Goal: Find specific page/section

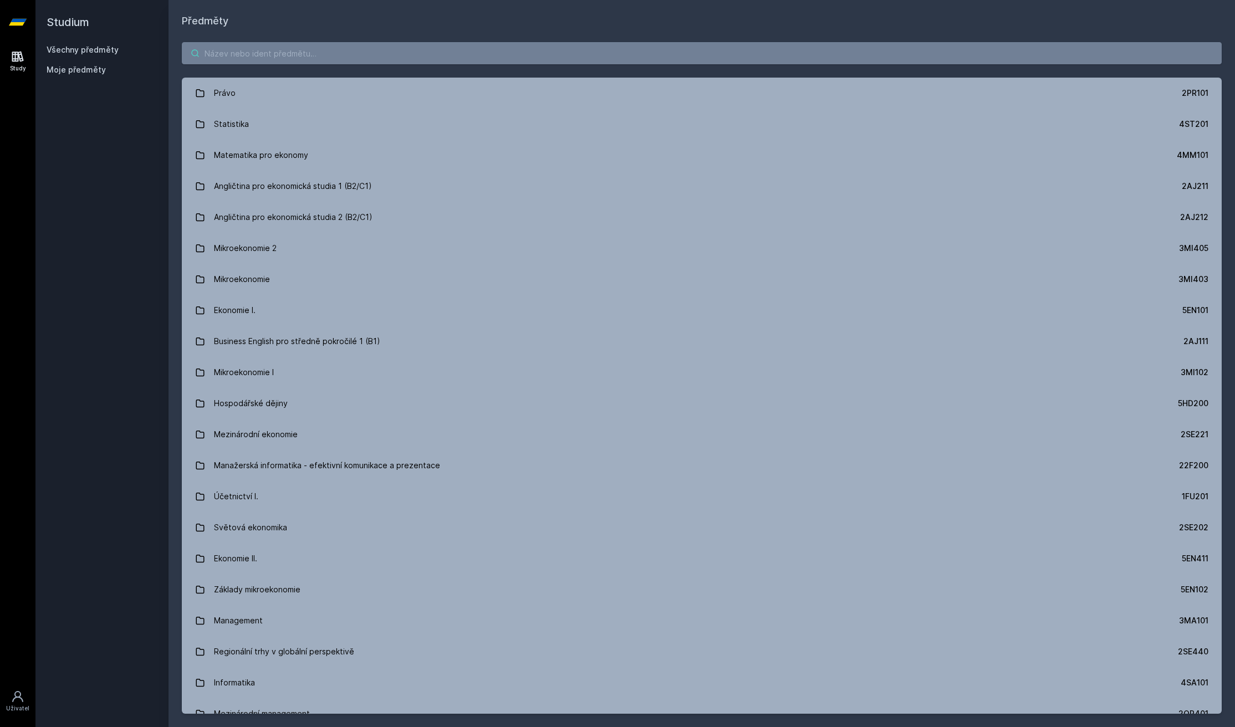
click at [313, 62] on input "search" at bounding box center [702, 53] width 1040 height 22
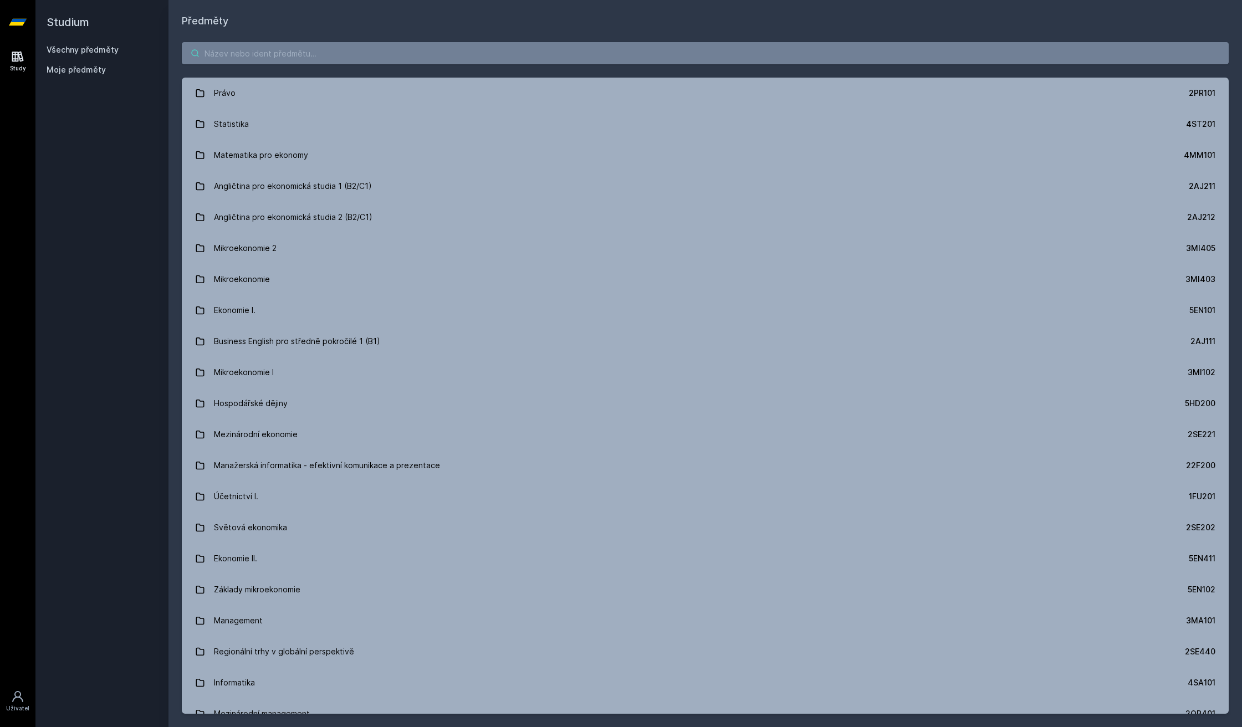
paste input "4IT314"
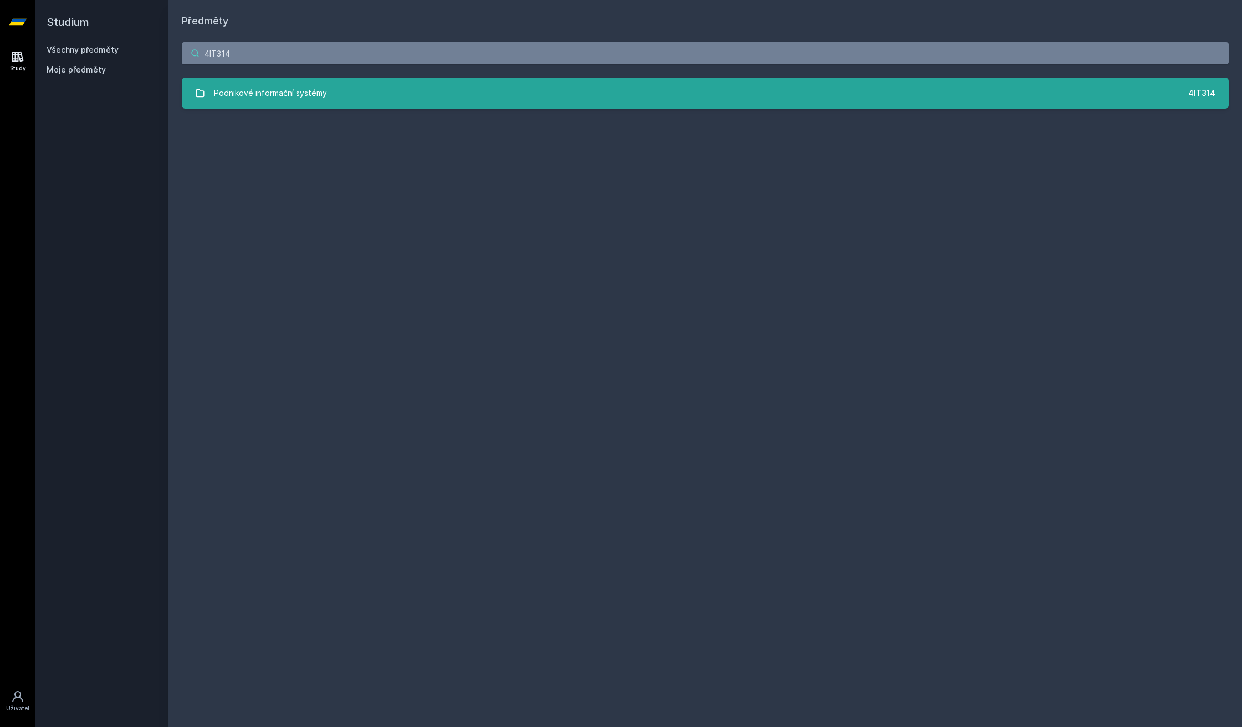
type input "4IT314"
click at [310, 93] on div "Podnikové informační systémy" at bounding box center [270, 93] width 113 height 22
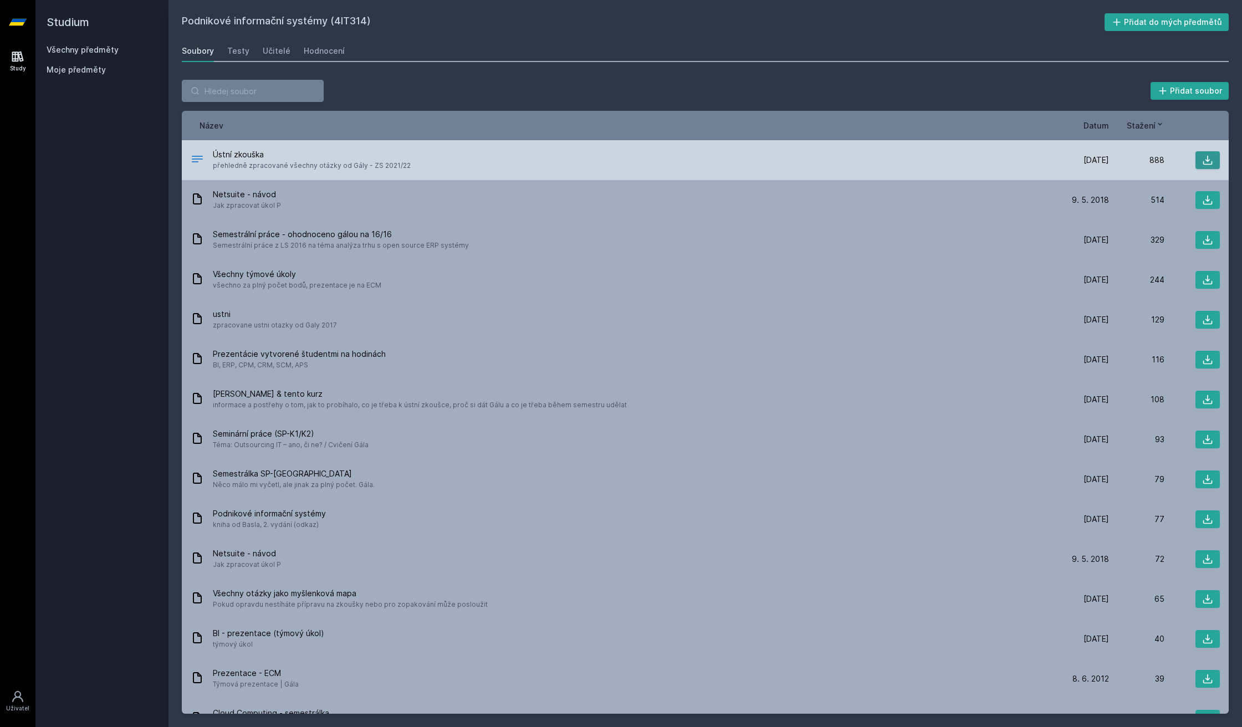
click at [1207, 158] on icon at bounding box center [1207, 160] width 11 height 11
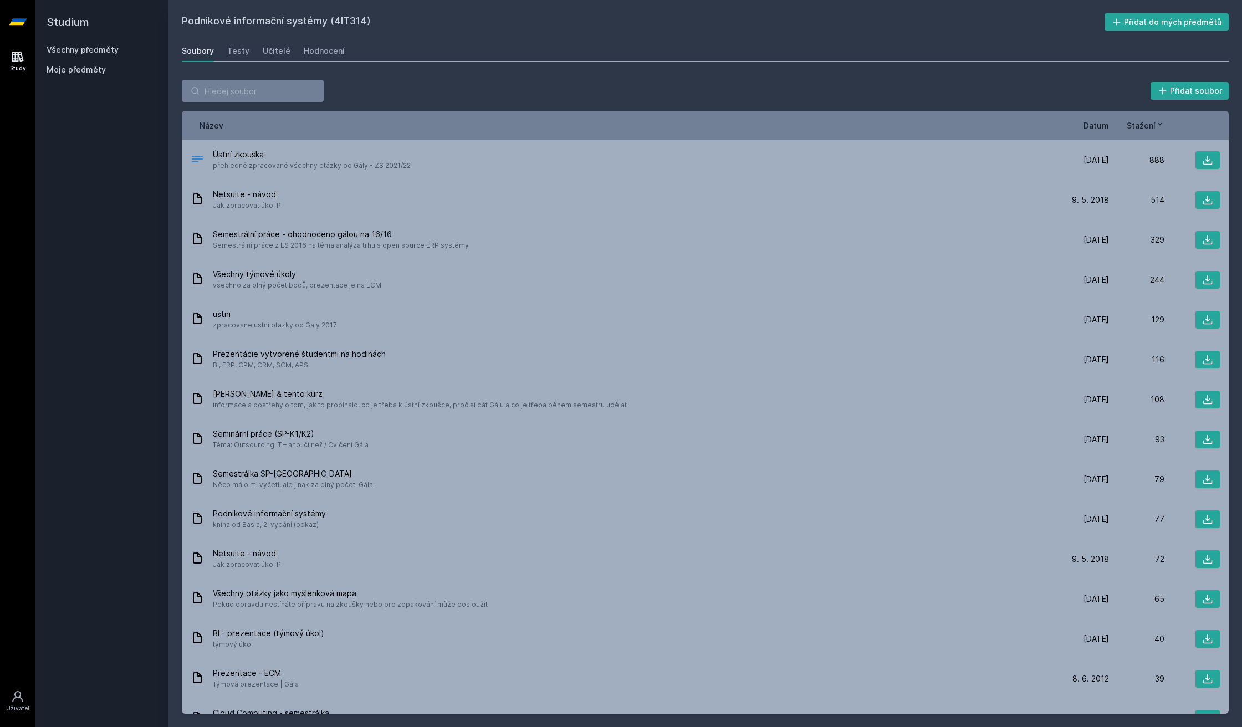
click at [252, 52] on div "Soubory Testy Učitelé Hodnocení" at bounding box center [705, 51] width 1047 height 22
click at [266, 51] on div "Učitelé" at bounding box center [277, 50] width 28 height 11
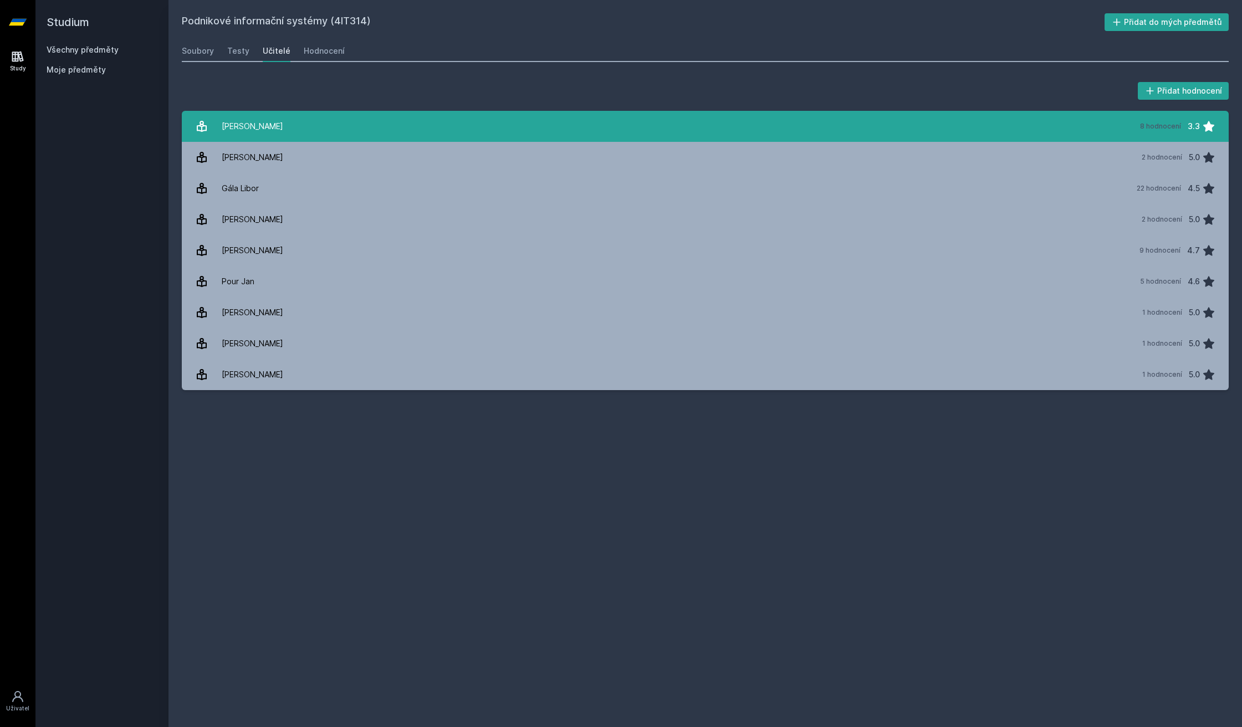
click at [277, 121] on link "[PERSON_NAME] 8 hodnocení 3.3" at bounding box center [705, 126] width 1047 height 31
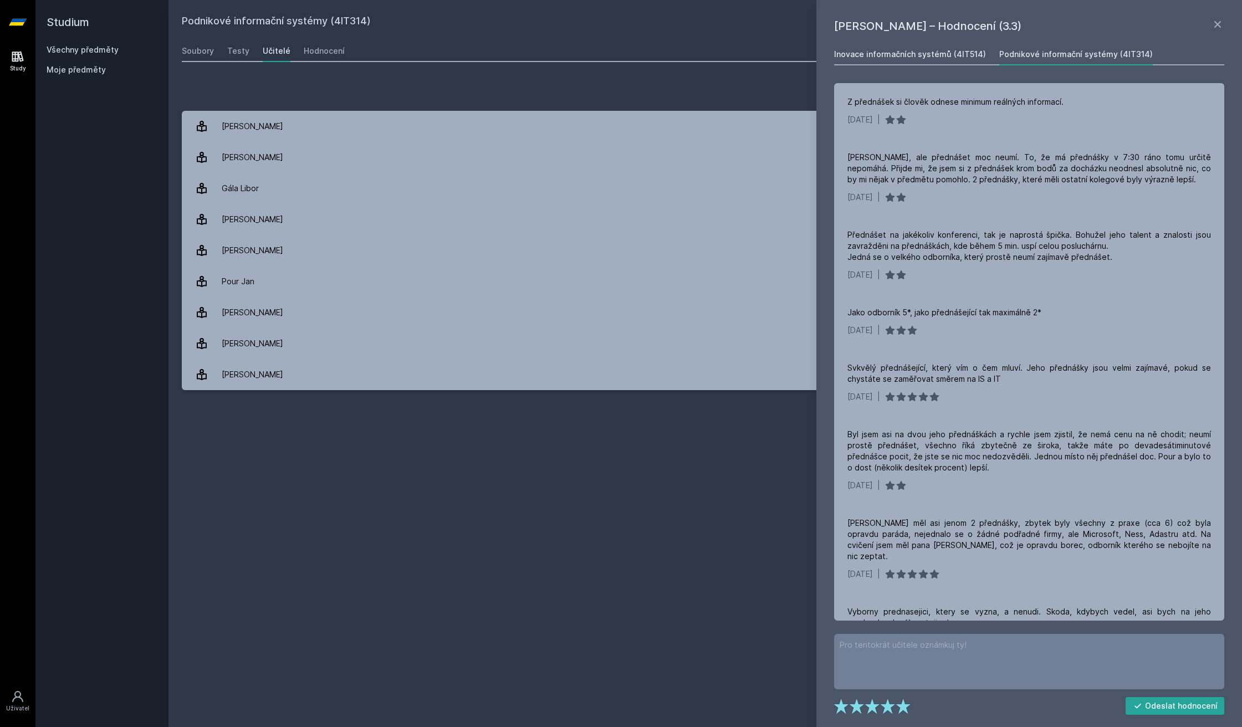
click at [965, 55] on div "Inovace informačních systémů (4IT514)" at bounding box center [910, 54] width 152 height 11
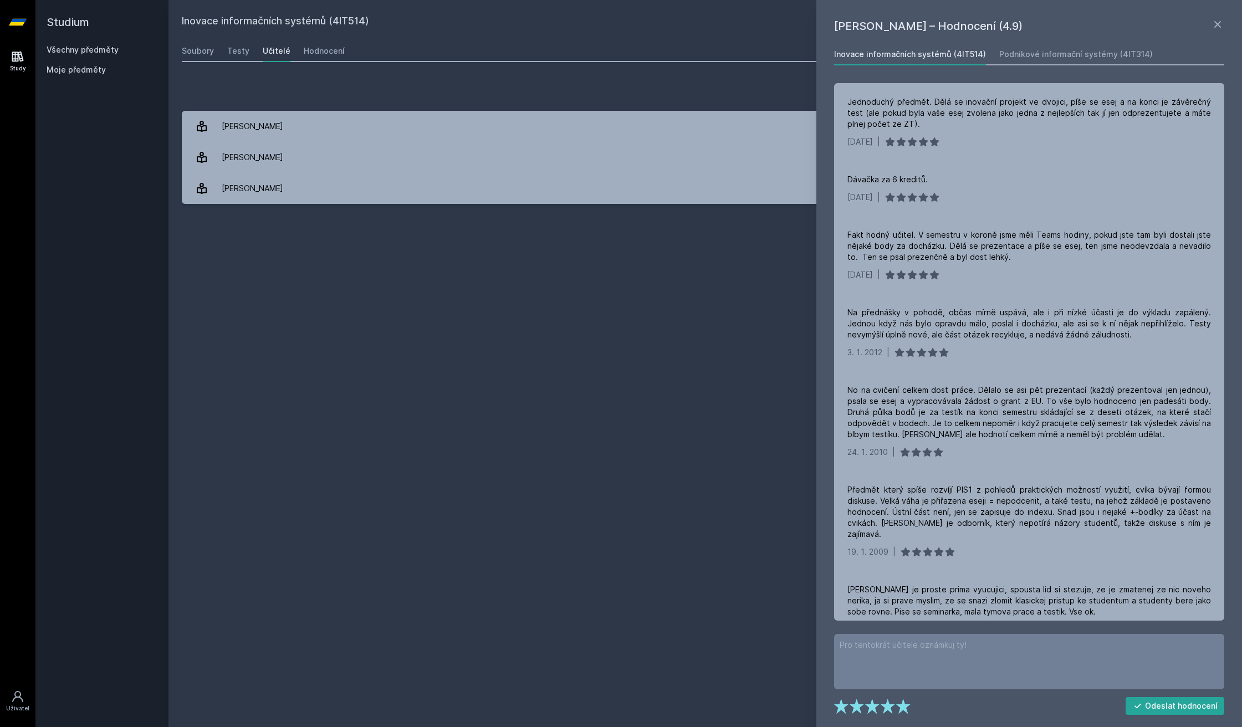
click at [93, 55] on div "Všechny předměty" at bounding box center [102, 49] width 111 height 11
click at [92, 50] on link "Všechny předměty" at bounding box center [83, 49] width 72 height 9
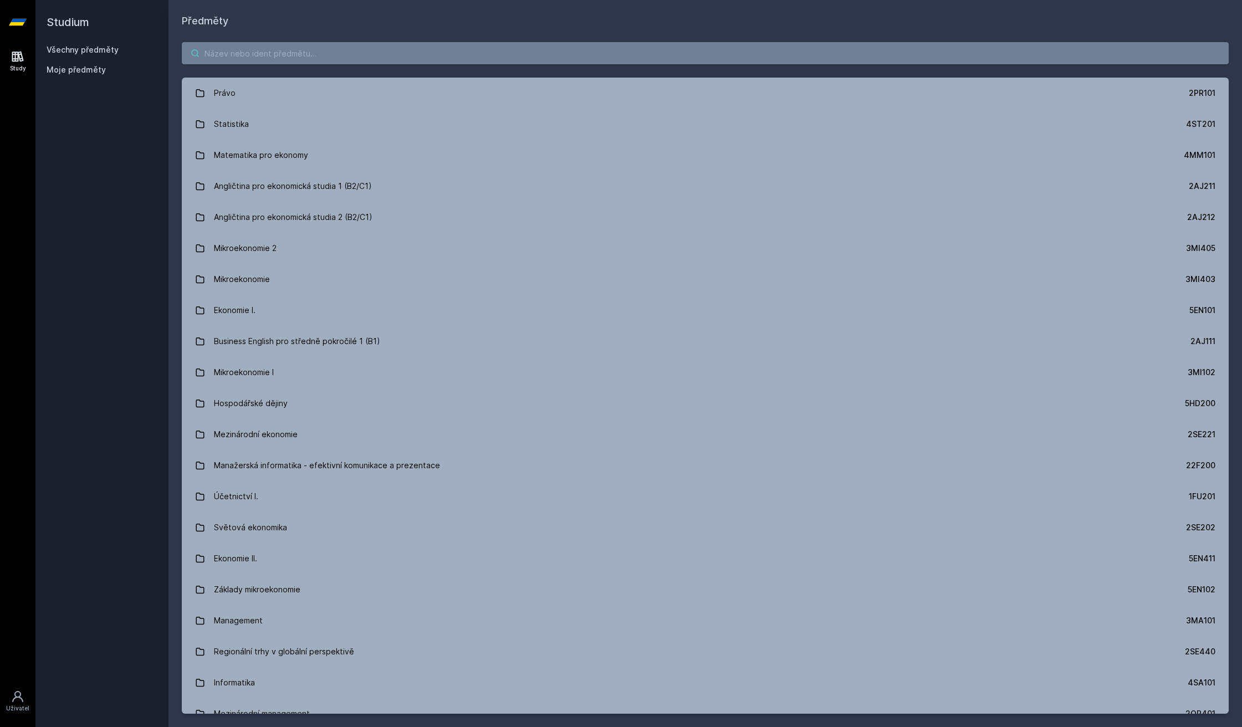
click at [276, 51] on input "search" at bounding box center [705, 53] width 1047 height 22
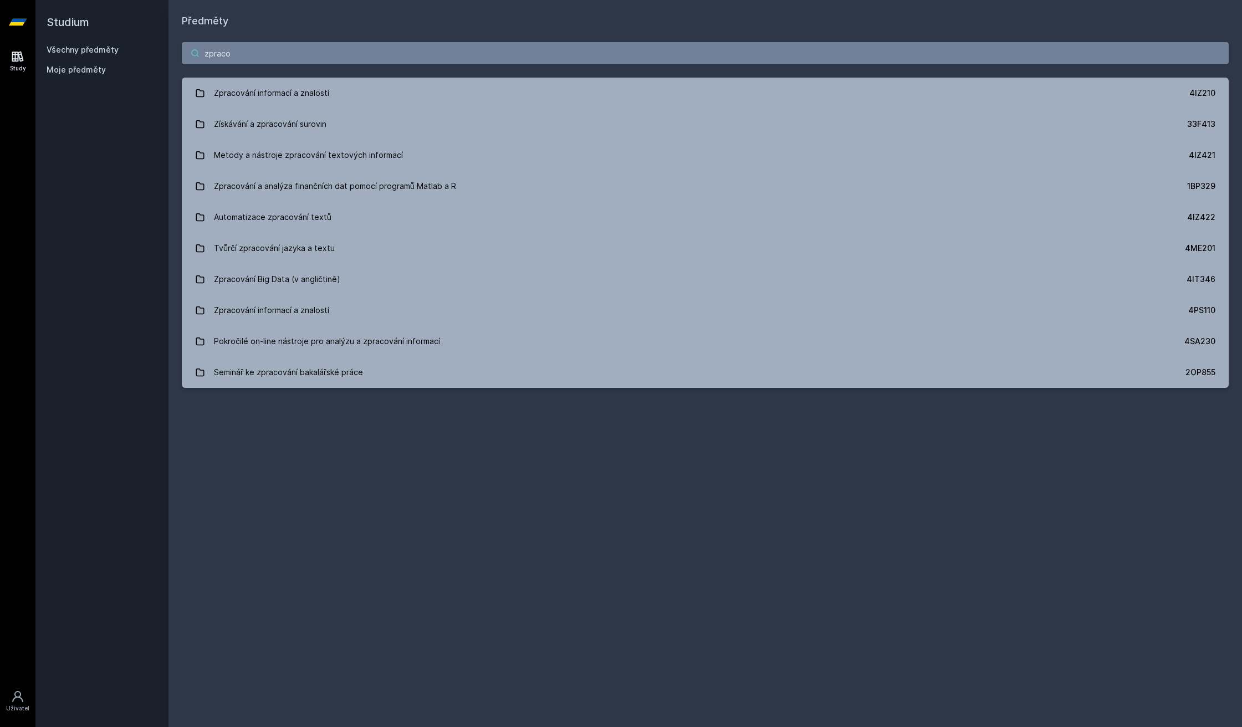
type input "zpraco"
